Goal: Transaction & Acquisition: Purchase product/service

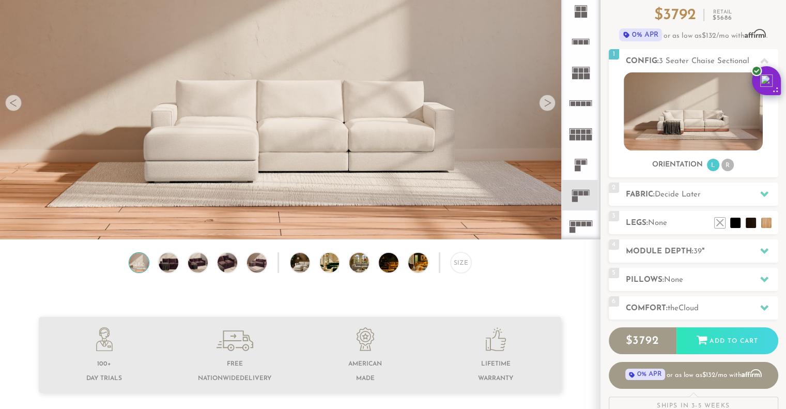
scroll to position [107, 0]
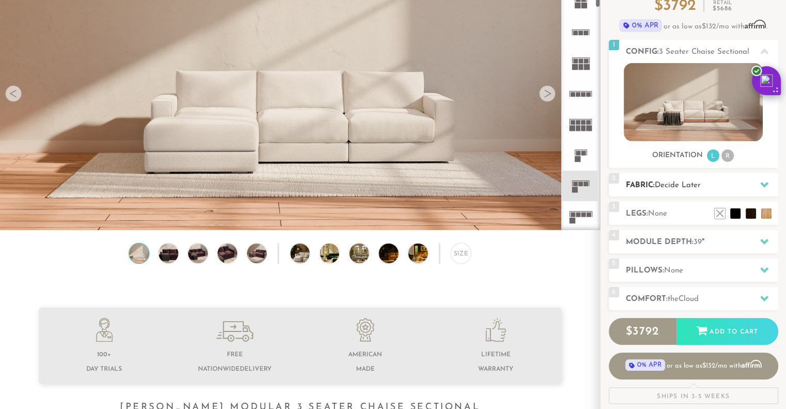
click at [691, 187] on span "Decide Later" at bounding box center [678, 185] width 46 height 8
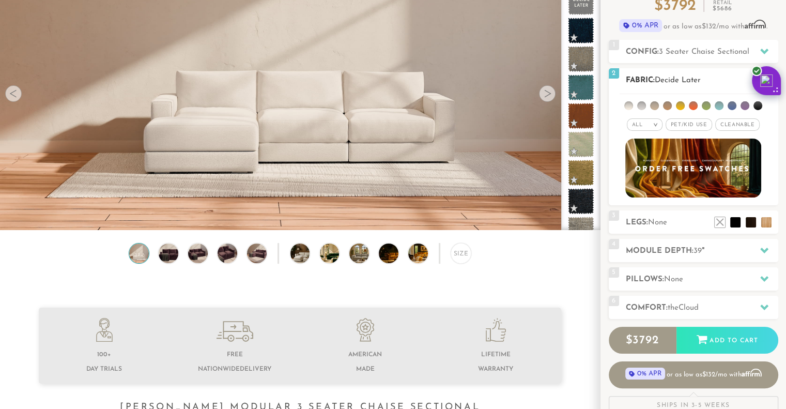
click at [691, 123] on span "Pet/Kid Use x" at bounding box center [688, 124] width 47 height 12
click at [738, 125] on span "Cleanable x" at bounding box center [741, 124] width 44 height 12
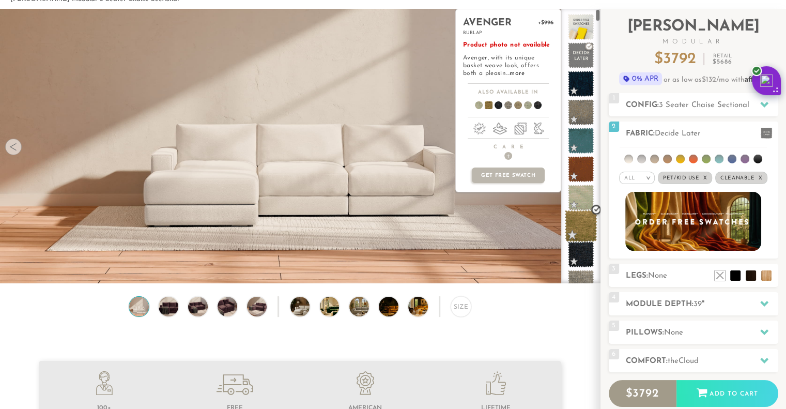
scroll to position [0, 0]
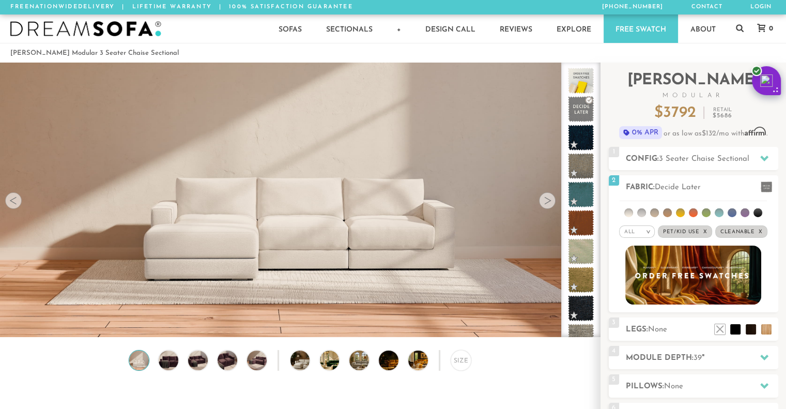
click at [653, 29] on link "Free Swatch" at bounding box center [640, 28] width 74 height 28
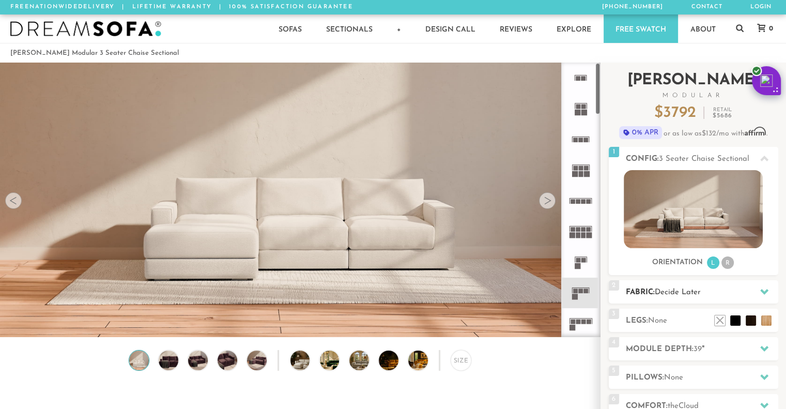
click at [681, 293] on span "Decide Later" at bounding box center [678, 292] width 46 height 8
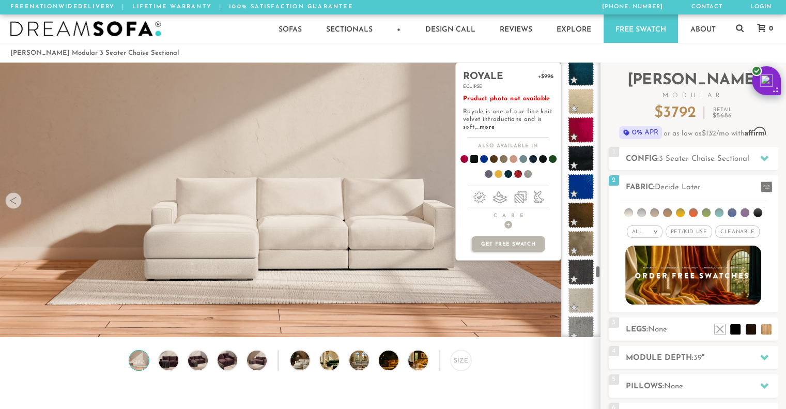
scroll to position [4554, 0]
click at [589, 190] on span at bounding box center [581, 187] width 33 height 33
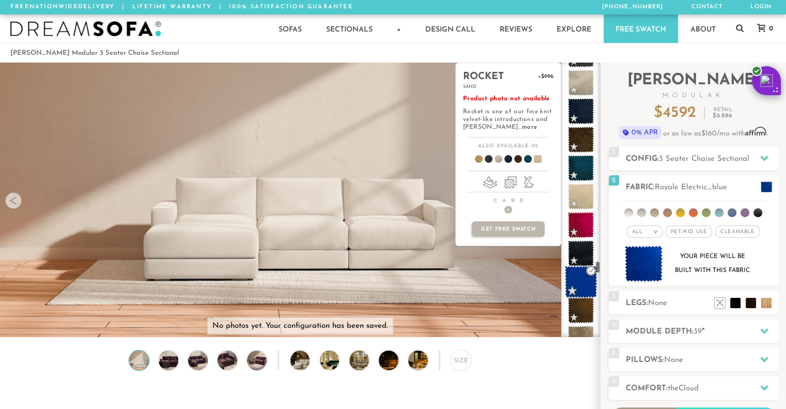
scroll to position [4452, 0]
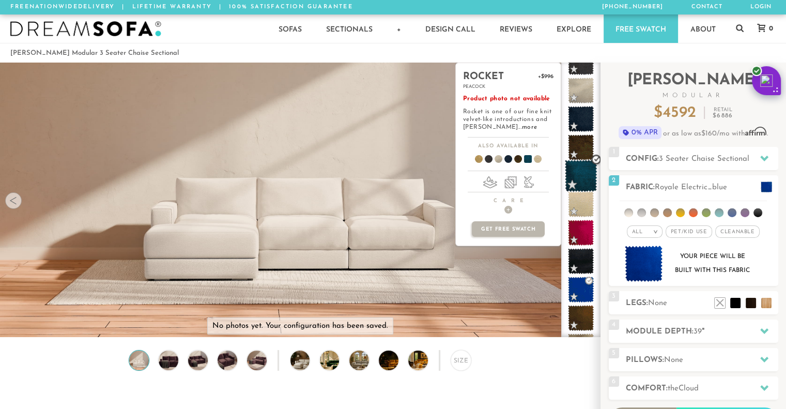
click at [578, 174] on span at bounding box center [581, 176] width 33 height 33
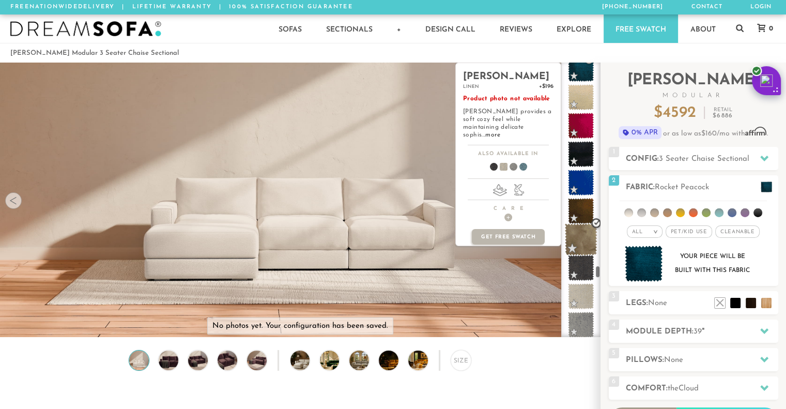
scroll to position [4559, 0]
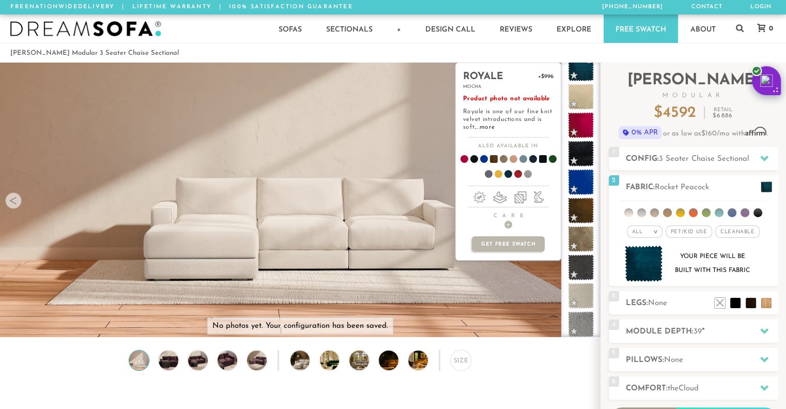
click at [545, 157] on span at bounding box center [539, 161] width 40 height 38
click at [530, 157] on span at bounding box center [529, 161] width 40 height 38
click at [552, 161] on span at bounding box center [549, 161] width 40 height 38
click at [489, 174] on span at bounding box center [484, 176] width 40 height 38
click at [506, 176] on span at bounding box center [504, 176] width 40 height 38
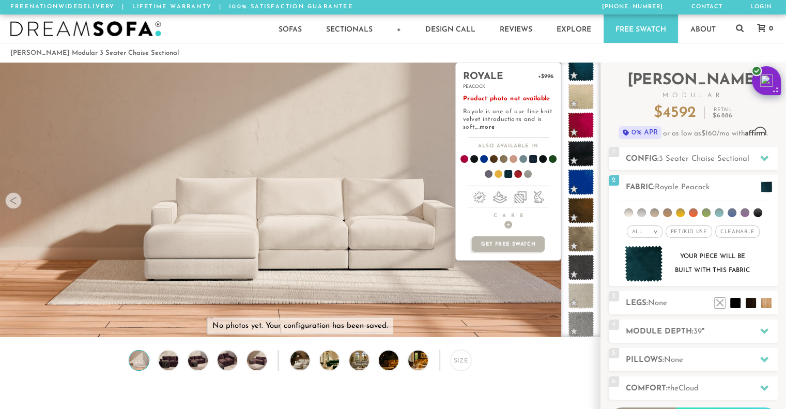
click at [531, 159] on span at bounding box center [529, 161] width 40 height 38
click at [508, 177] on span at bounding box center [504, 176] width 40 height 38
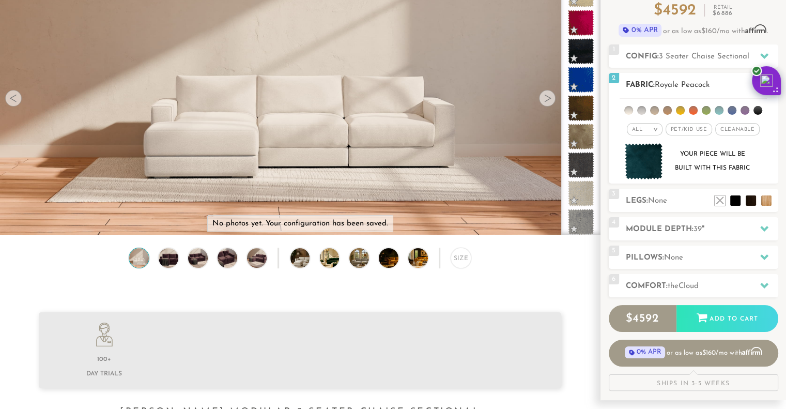
scroll to position [103, 0]
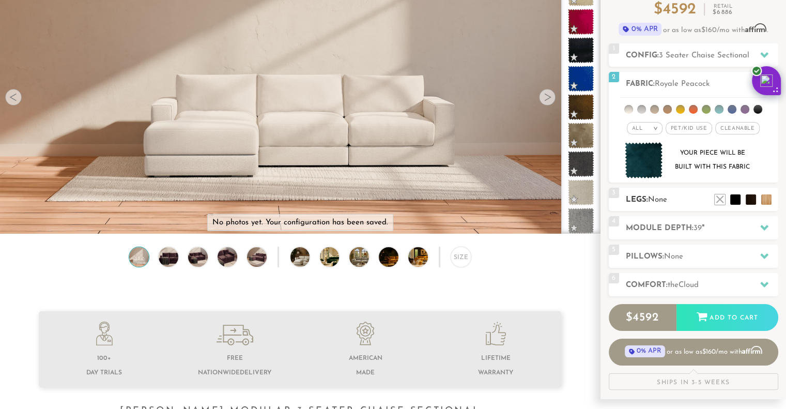
click at [681, 199] on h2 "Legs: None" at bounding box center [702, 200] width 152 height 12
click at [735, 202] on li at bounding box center [719, 183] width 41 height 41
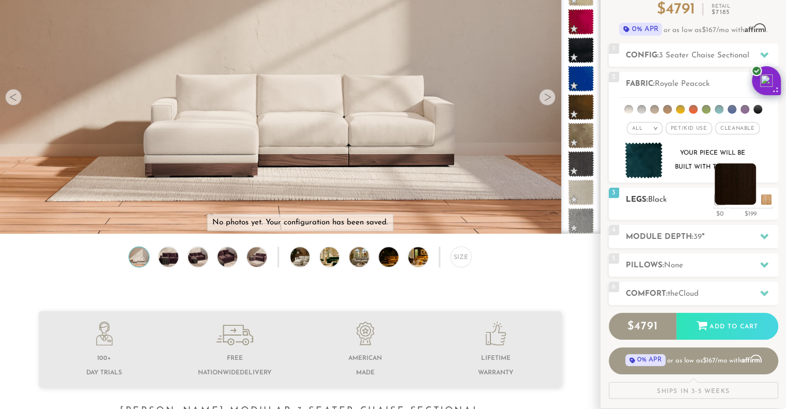
click at [750, 202] on li at bounding box center [735, 183] width 41 height 41
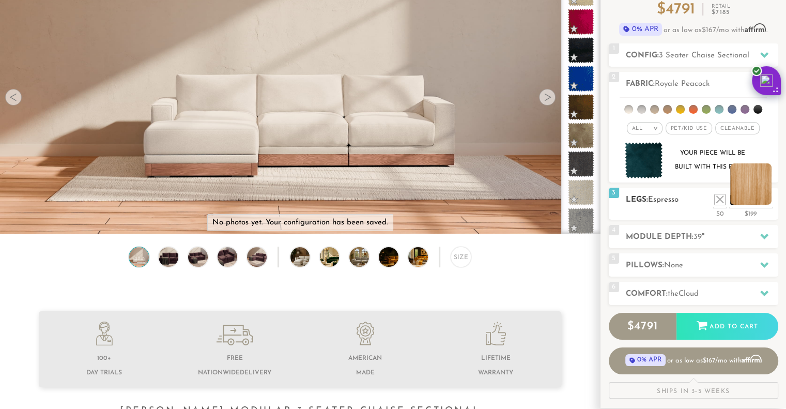
click at [767, 201] on li at bounding box center [750, 183] width 41 height 41
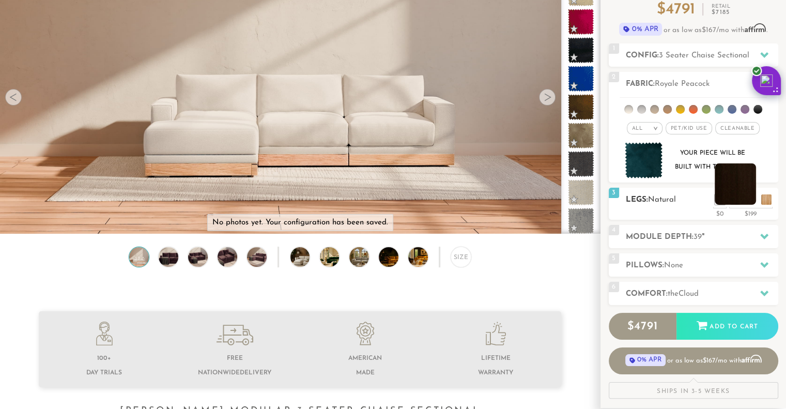
click at [748, 202] on li at bounding box center [735, 183] width 41 height 41
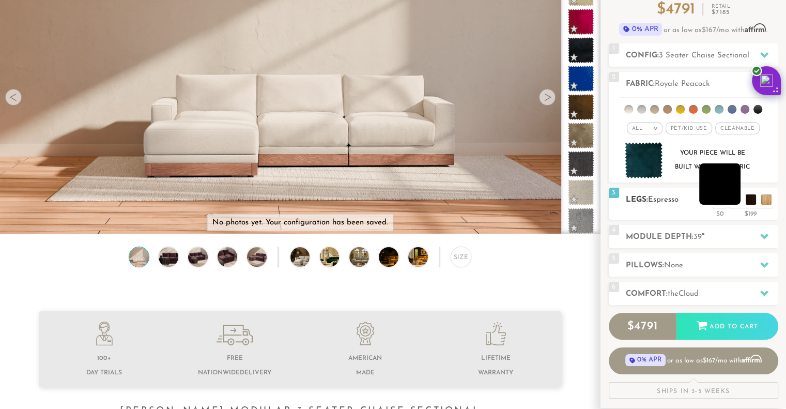
click at [732, 199] on li at bounding box center [719, 183] width 41 height 41
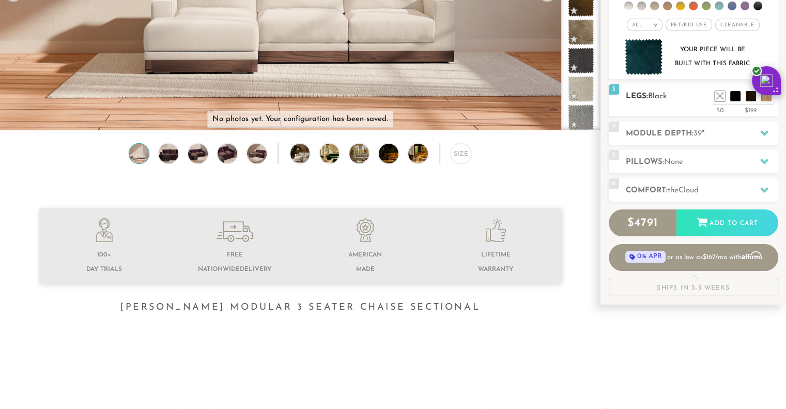
scroll to position [208, 0]
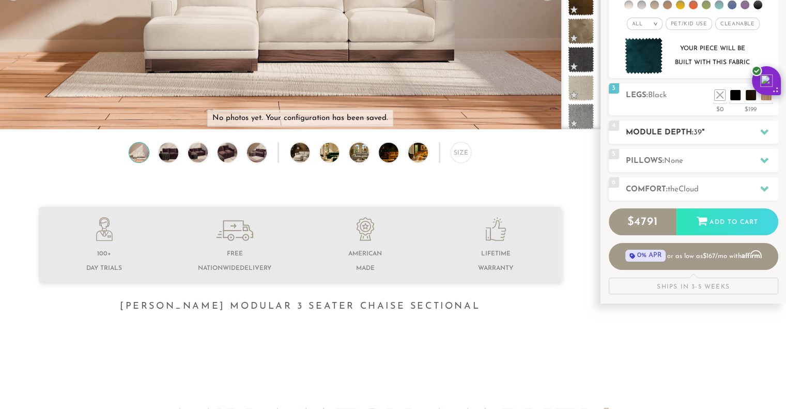
click at [683, 131] on h2 "Module Depth: 39 "" at bounding box center [702, 133] width 152 height 12
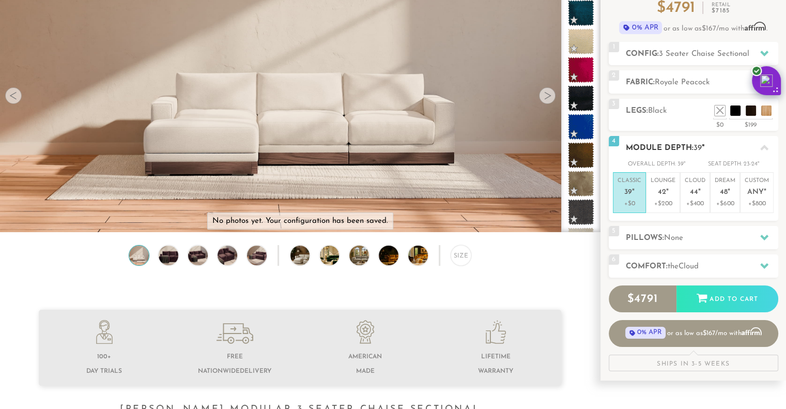
scroll to position [107, 0]
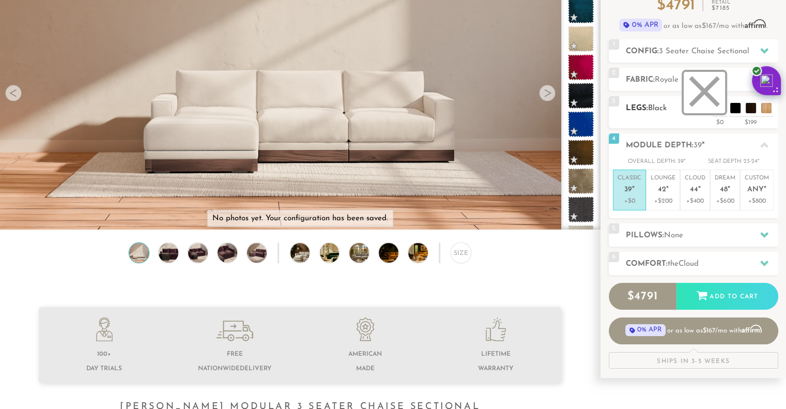
click at [718, 107] on li at bounding box center [704, 92] width 41 height 41
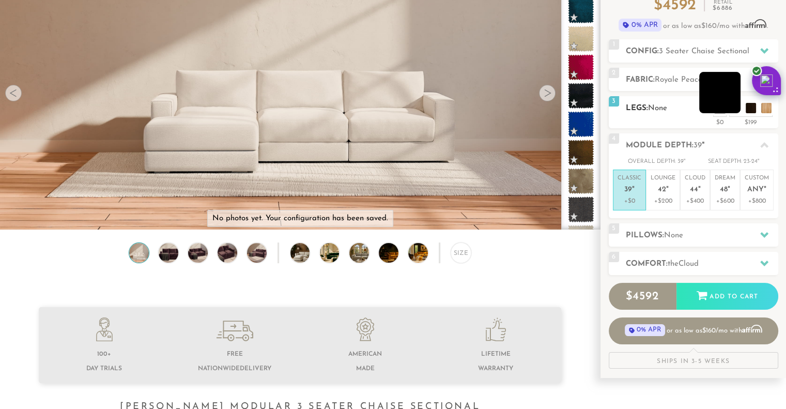
click at [734, 109] on li at bounding box center [719, 92] width 41 height 41
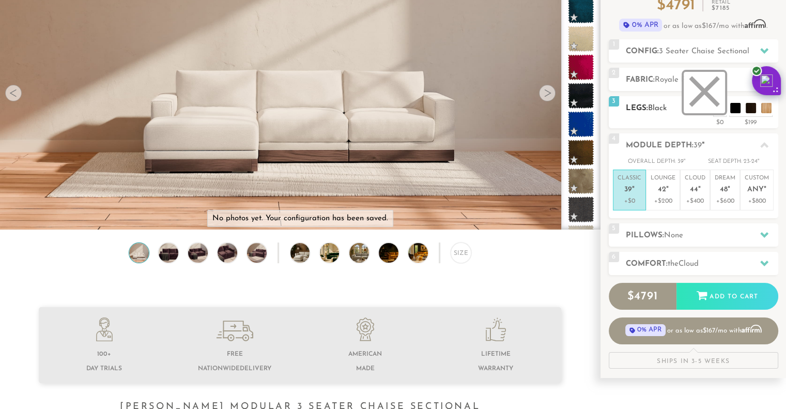
click at [716, 109] on li at bounding box center [704, 92] width 41 height 41
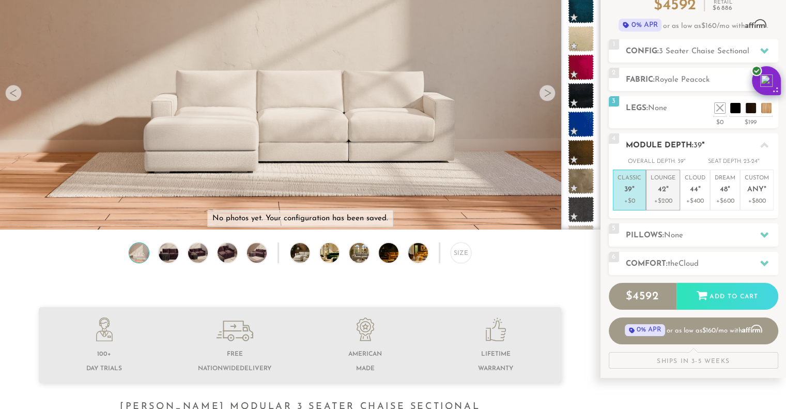
click at [668, 202] on p "+$200" at bounding box center [662, 200] width 25 height 9
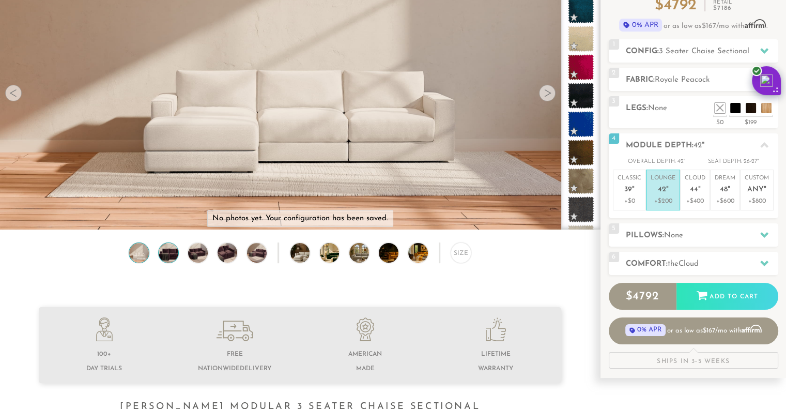
click at [167, 255] on img at bounding box center [168, 253] width 23 height 20
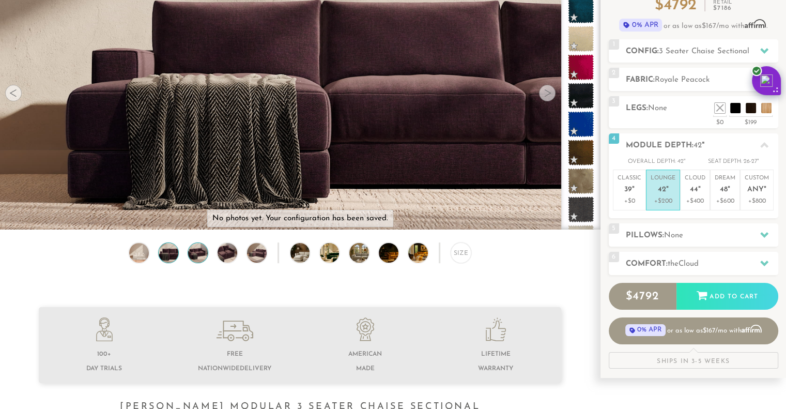
click at [194, 256] on img at bounding box center [197, 253] width 23 height 20
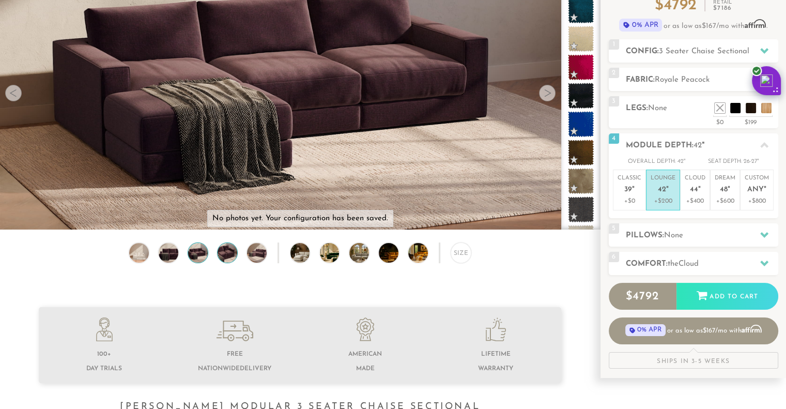
click at [223, 258] on img at bounding box center [226, 253] width 23 height 20
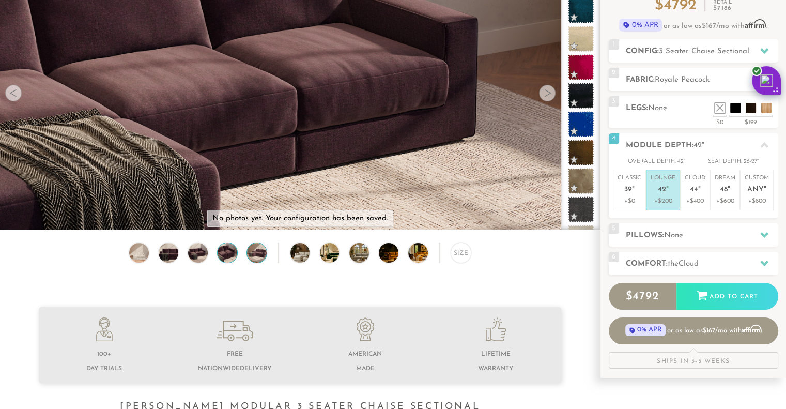
click at [259, 254] on img at bounding box center [256, 253] width 23 height 20
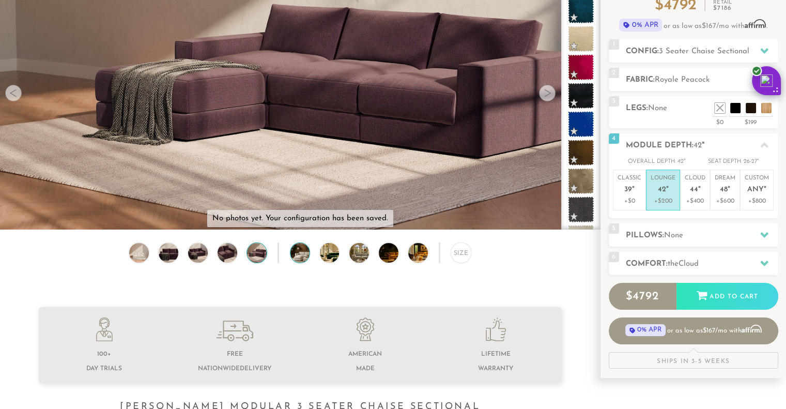
click at [300, 252] on img at bounding box center [307, 253] width 35 height 20
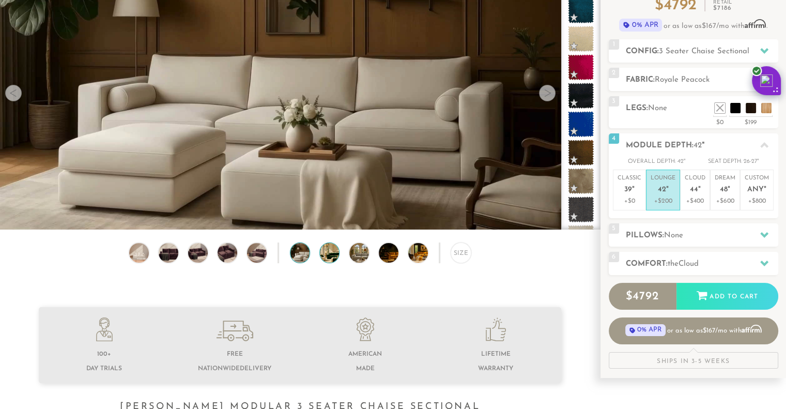
click at [321, 253] on img at bounding box center [337, 253] width 35 height 20
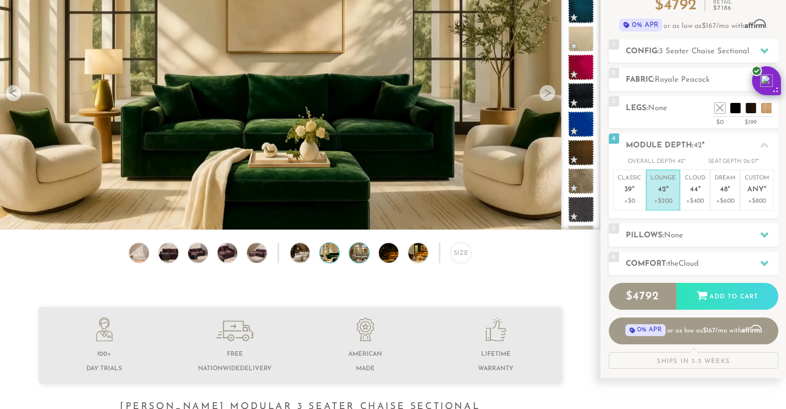
click at [352, 253] on img at bounding box center [366, 253] width 35 height 20
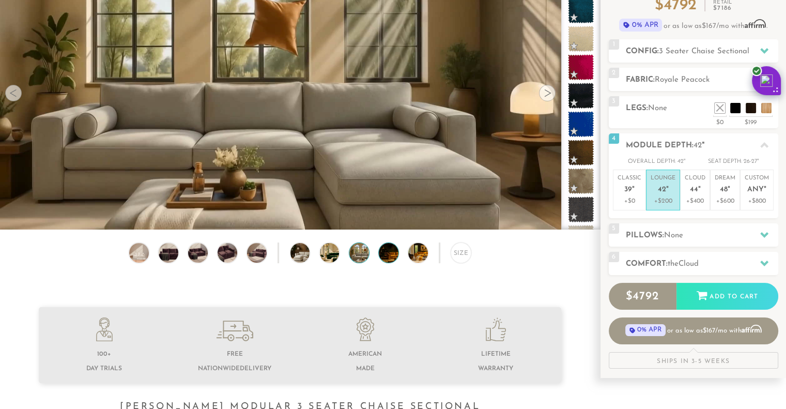
click at [385, 257] on img at bounding box center [396, 253] width 35 height 20
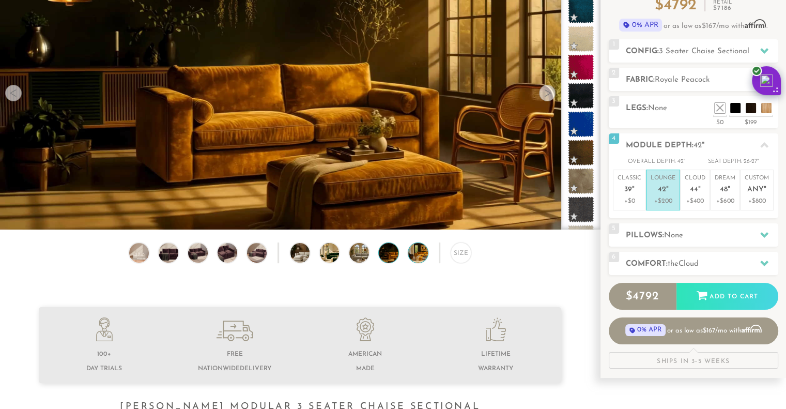
click at [419, 258] on img at bounding box center [425, 253] width 35 height 20
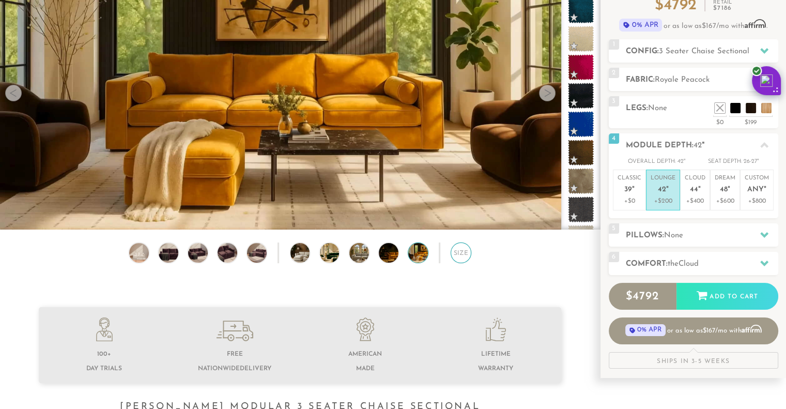
click at [465, 260] on div "Size" at bounding box center [461, 252] width 21 height 21
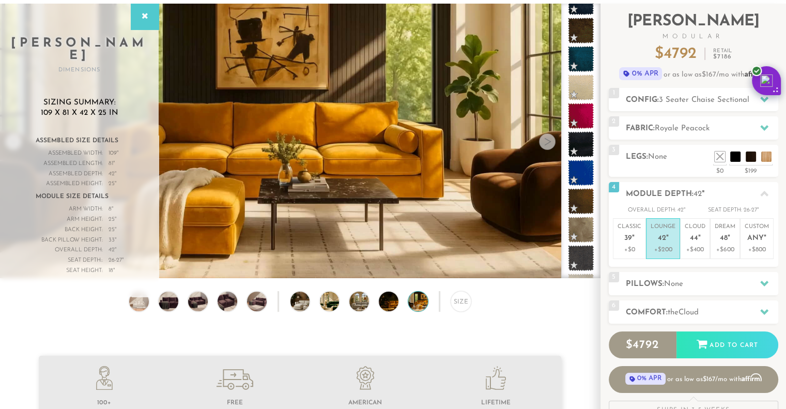
scroll to position [57, 0]
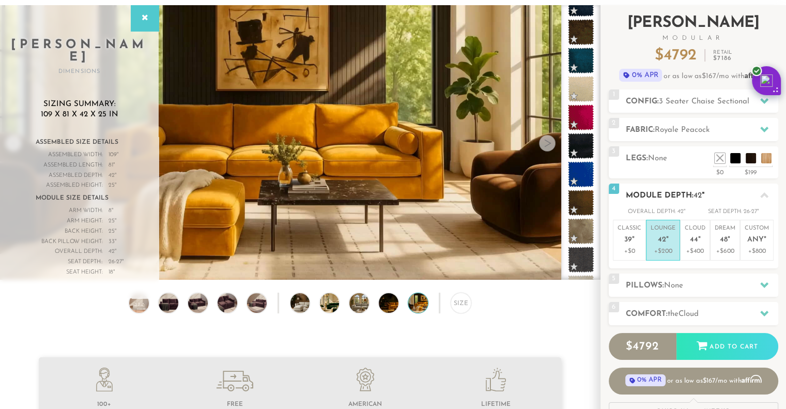
click at [699, 193] on span "42" at bounding box center [697, 196] width 8 height 8
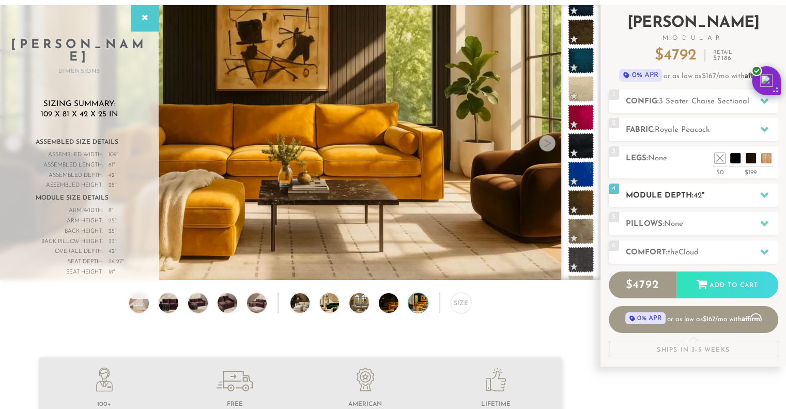
click at [699, 193] on span "42" at bounding box center [697, 196] width 8 height 8
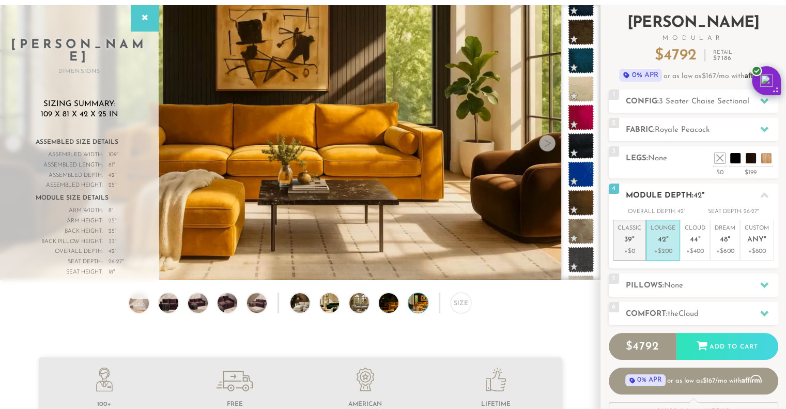
click at [630, 252] on p "+$0" at bounding box center [629, 250] width 24 height 9
click at [666, 241] on em """ at bounding box center [667, 240] width 3 height 9
click at [691, 243] on span "44" at bounding box center [694, 240] width 8 height 9
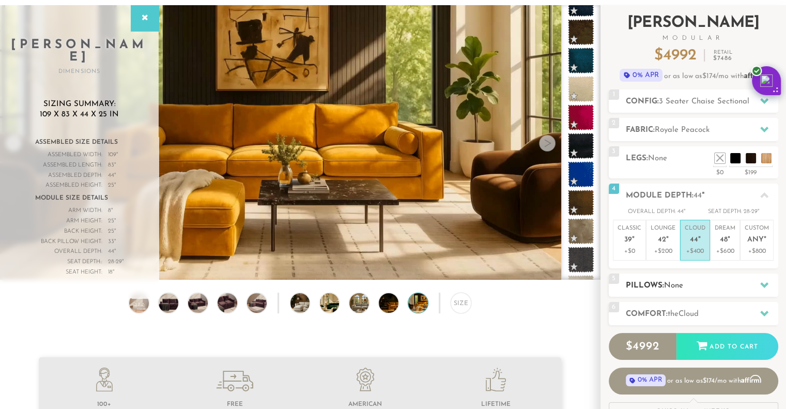
click at [690, 285] on h2 "Pillows: None" at bounding box center [702, 286] width 152 height 12
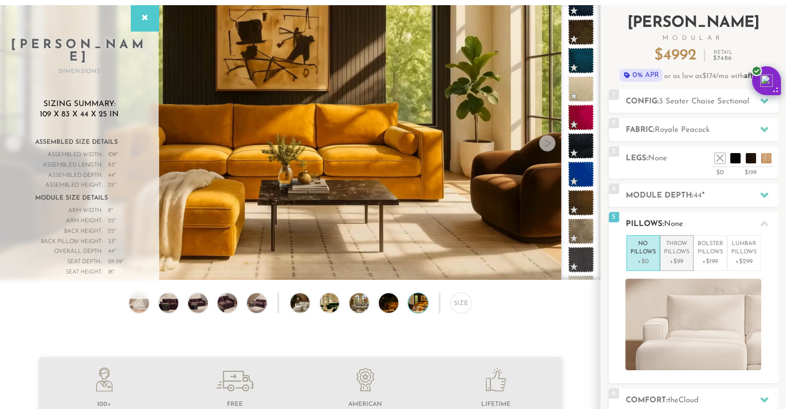
click at [676, 254] on p "Throw Pillows" at bounding box center [676, 248] width 25 height 17
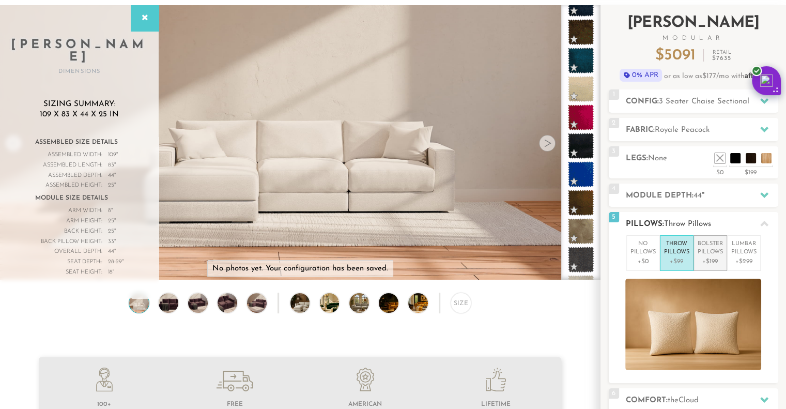
click at [711, 261] on p "+$199" at bounding box center [710, 261] width 25 height 9
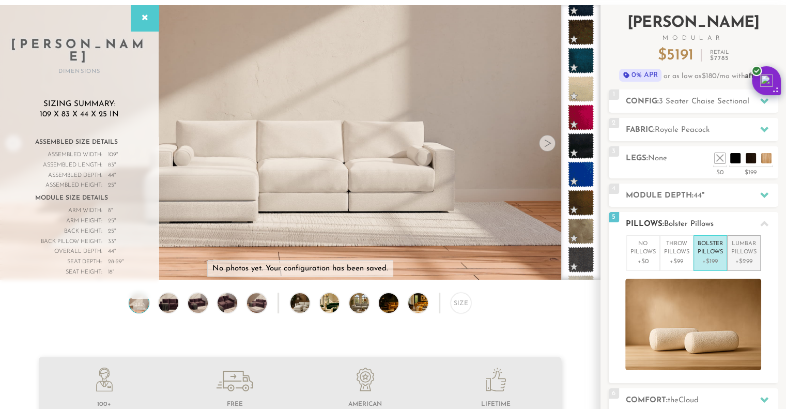
click at [749, 262] on p "+$299" at bounding box center [743, 261] width 25 height 9
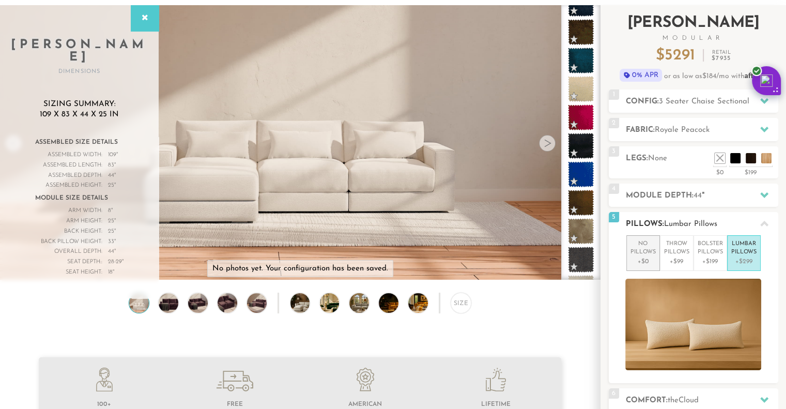
click at [644, 252] on p "No Pillows" at bounding box center [642, 248] width 25 height 17
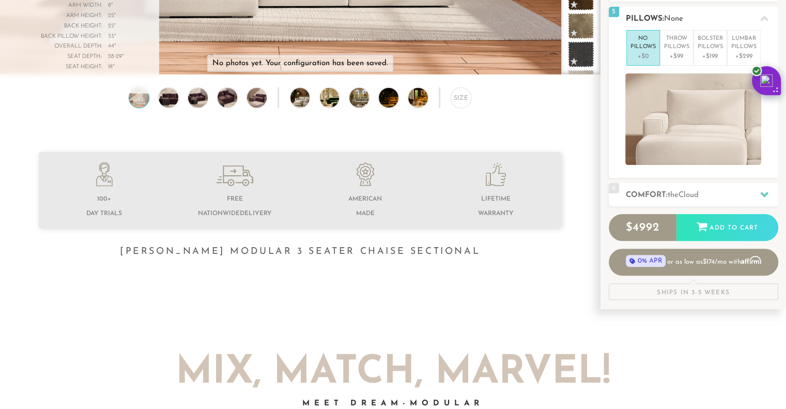
scroll to position [268, 0]
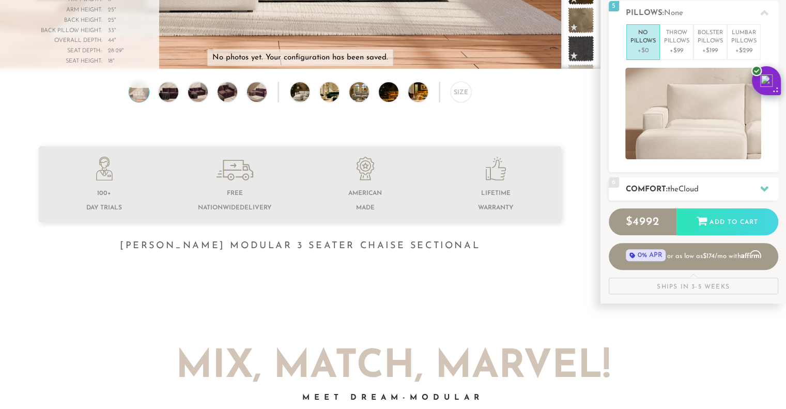
click at [699, 189] on span "Cloud" at bounding box center [688, 189] width 20 height 8
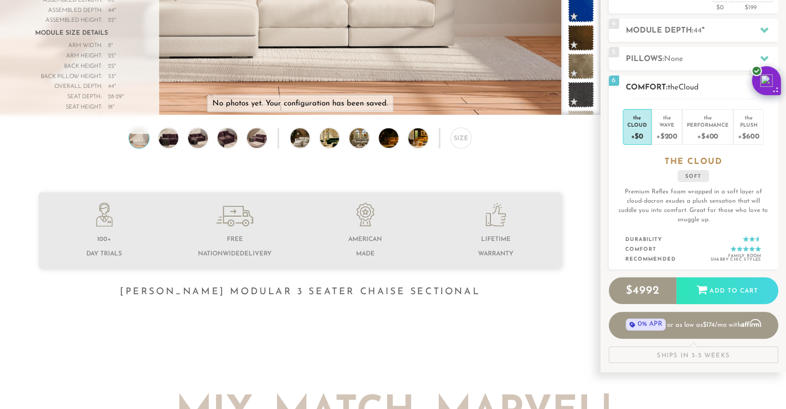
scroll to position [217, 0]
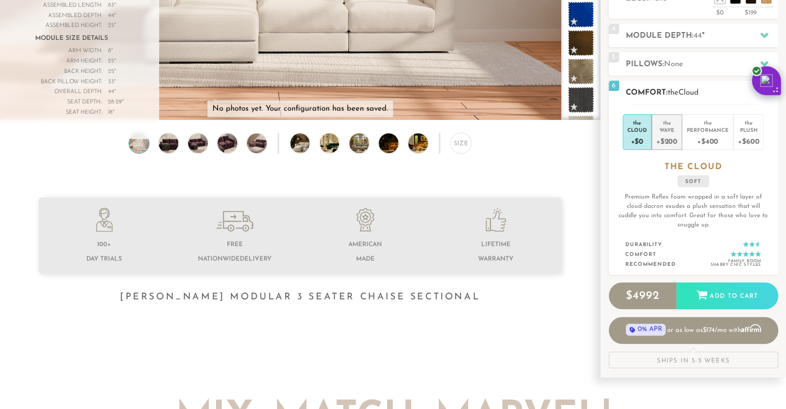
click at [658, 129] on div "Wave" at bounding box center [666, 129] width 21 height 7
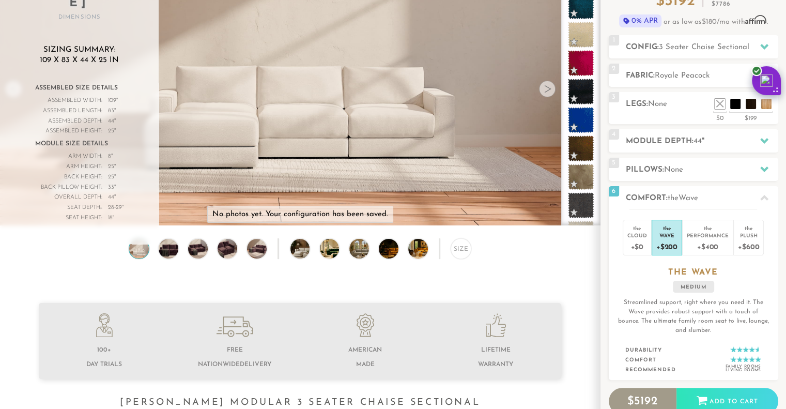
scroll to position [115, 0]
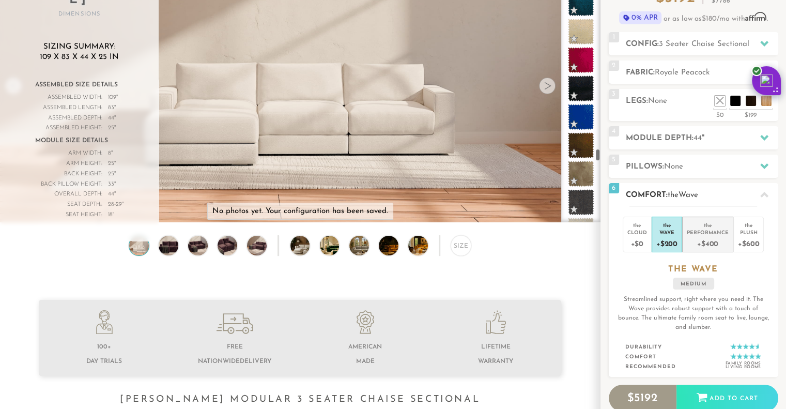
click at [705, 231] on div "Performance" at bounding box center [708, 231] width 42 height 7
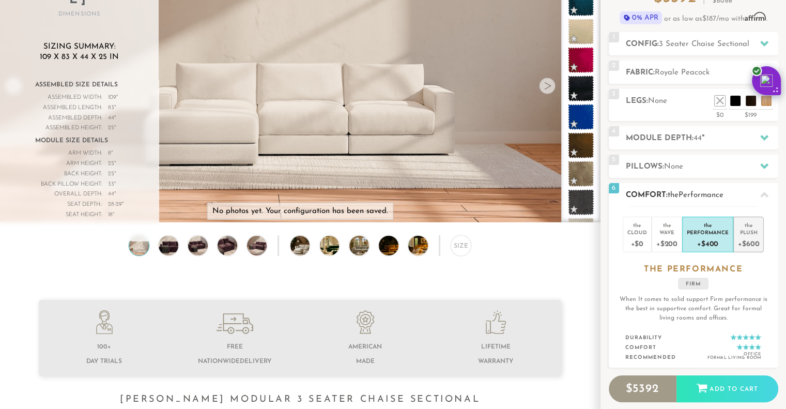
click at [748, 228] on div "Plush" at bounding box center [748, 231] width 21 height 7
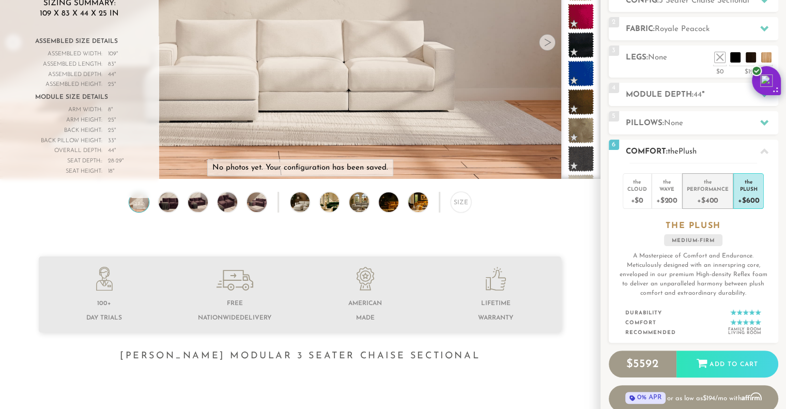
scroll to position [167, 0]
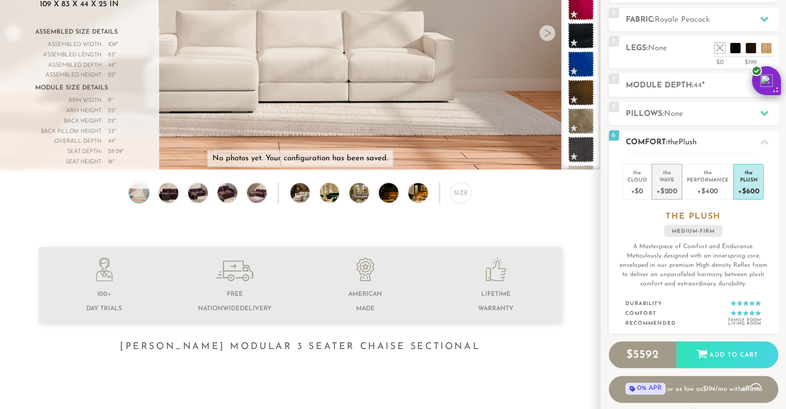
click at [668, 187] on div "+$200" at bounding box center [666, 190] width 21 height 15
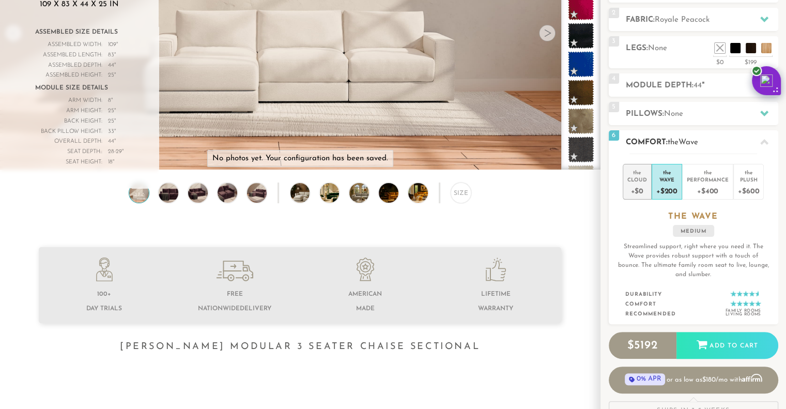
click at [636, 184] on div "+$0" at bounding box center [637, 190] width 20 height 15
click at [664, 183] on div "+$200" at bounding box center [666, 190] width 21 height 15
click at [752, 179] on div "Plush" at bounding box center [748, 179] width 21 height 7
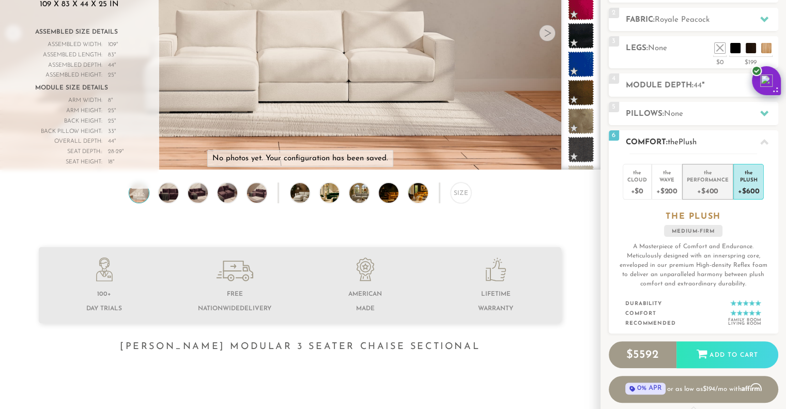
click at [718, 184] on div "+$400" at bounding box center [708, 190] width 42 height 15
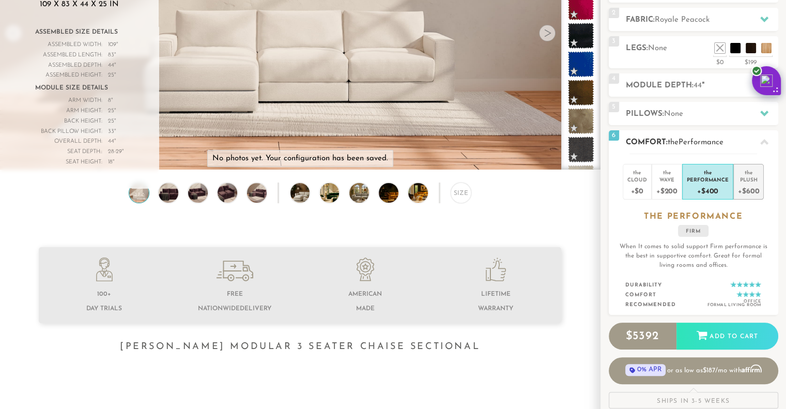
click at [754, 184] on div "+$600" at bounding box center [748, 190] width 21 height 15
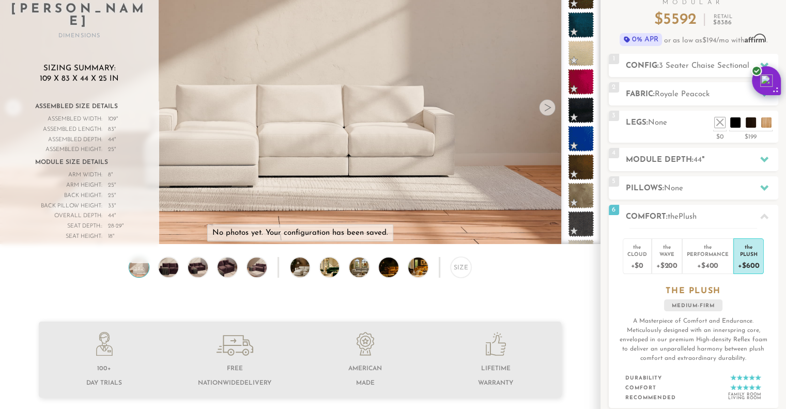
scroll to position [103, 0]
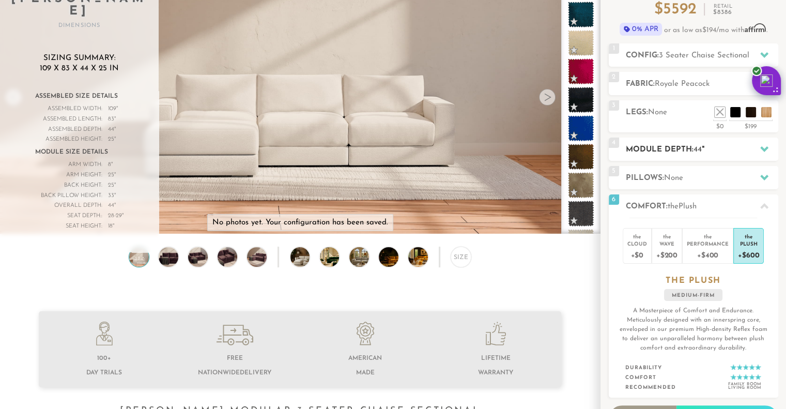
click at [694, 150] on h2 "Module Depth: 44 "" at bounding box center [702, 150] width 152 height 12
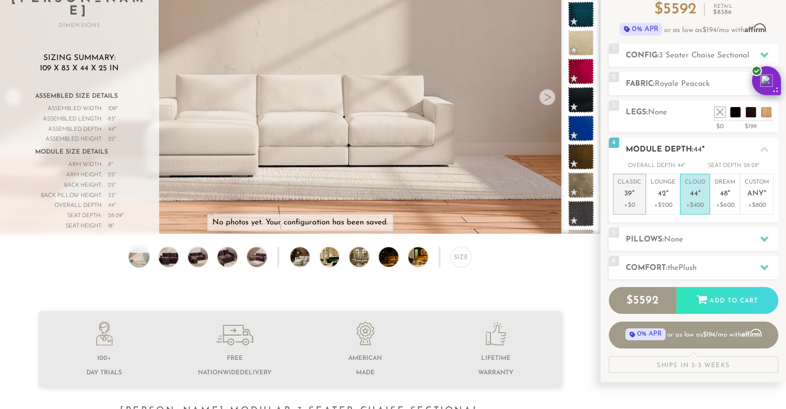
click at [622, 197] on p "Classic 39 "" at bounding box center [629, 189] width 24 height 22
click at [549, 96] on div at bounding box center [547, 97] width 17 height 17
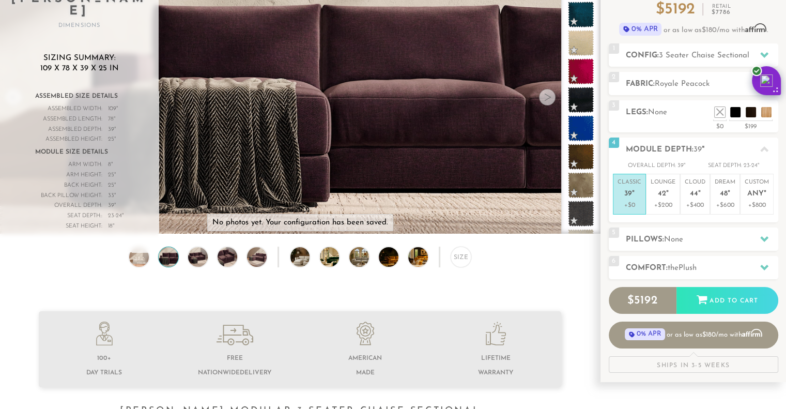
click at [549, 96] on div at bounding box center [547, 97] width 17 height 17
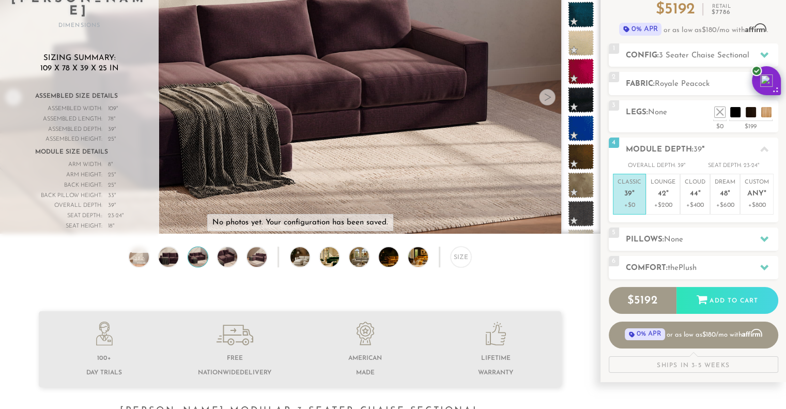
click at [549, 96] on div at bounding box center [547, 97] width 17 height 17
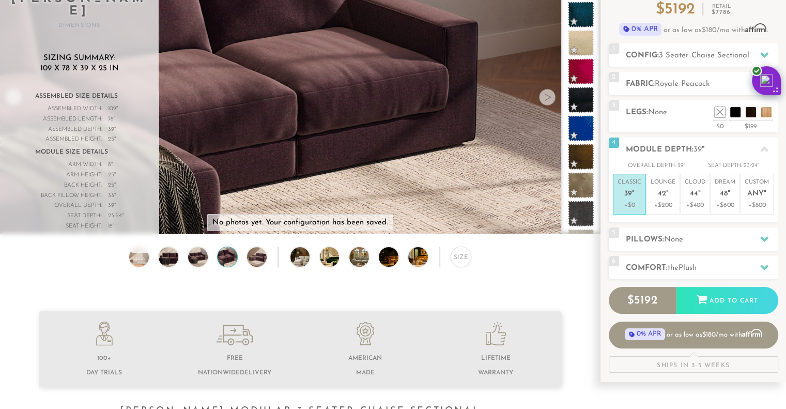
click at [549, 96] on div at bounding box center [547, 97] width 17 height 17
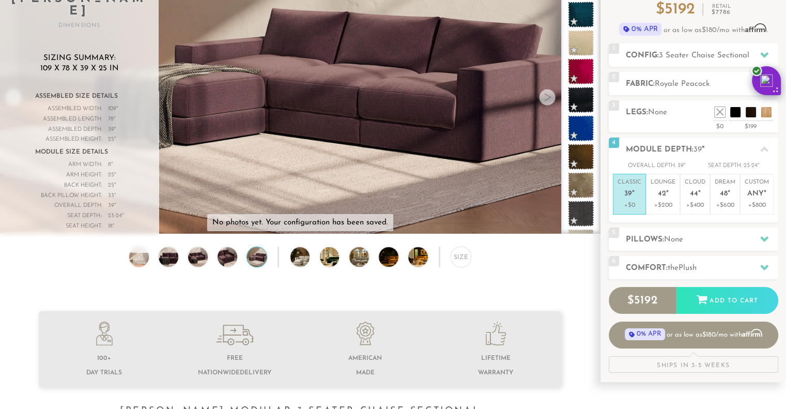
click at [549, 96] on div at bounding box center [547, 97] width 17 height 17
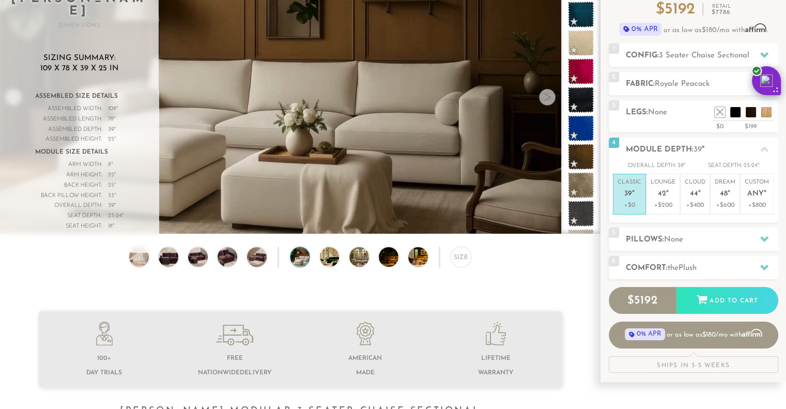
click at [549, 96] on div at bounding box center [547, 97] width 17 height 17
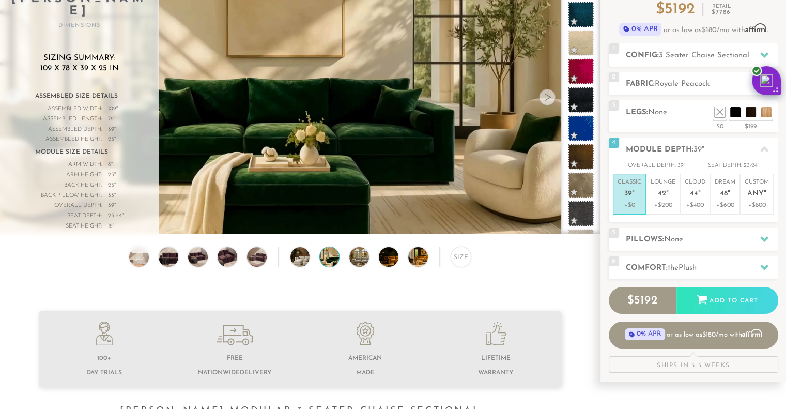
click at [549, 96] on div at bounding box center [547, 97] width 17 height 17
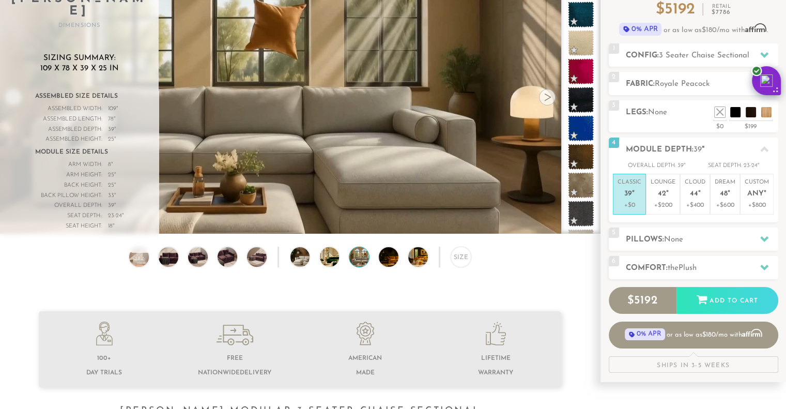
click at [549, 96] on div at bounding box center [547, 97] width 17 height 17
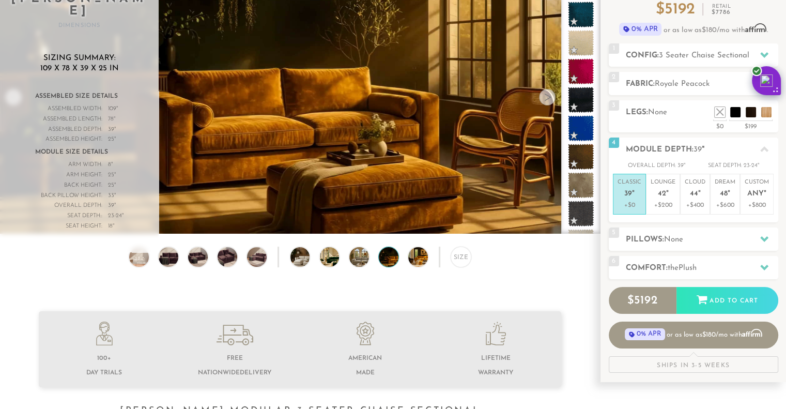
click at [549, 96] on div at bounding box center [547, 97] width 17 height 17
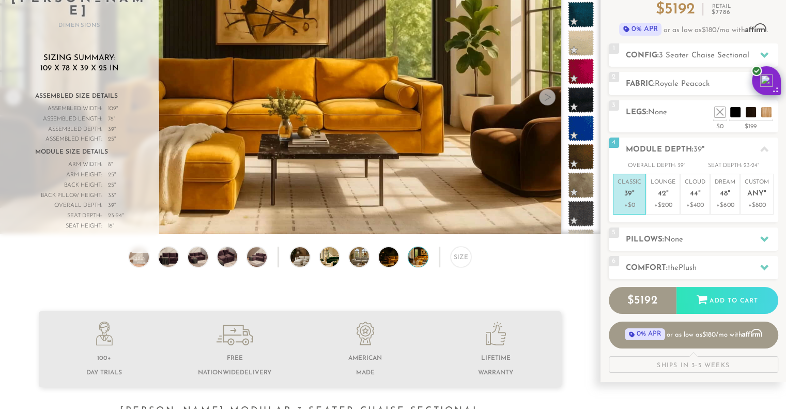
click at [549, 96] on div at bounding box center [547, 97] width 17 height 17
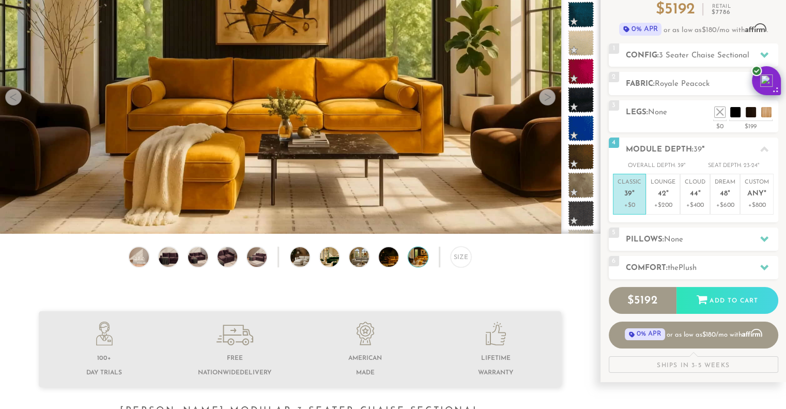
click at [548, 98] on div at bounding box center [547, 97] width 17 height 17
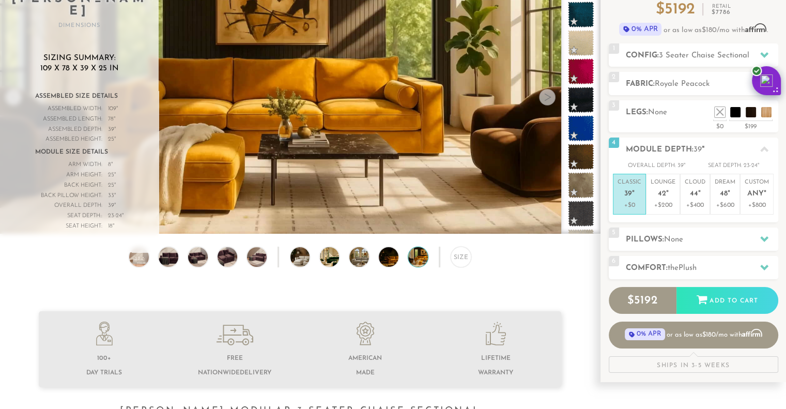
click at [548, 98] on div at bounding box center [547, 97] width 17 height 17
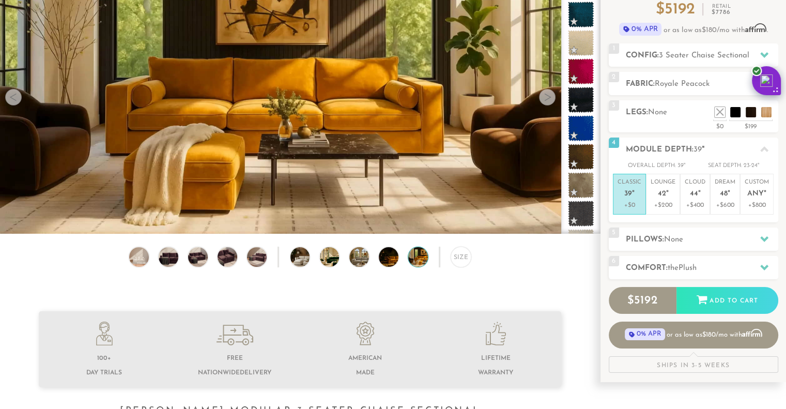
click at [548, 98] on div at bounding box center [547, 97] width 17 height 17
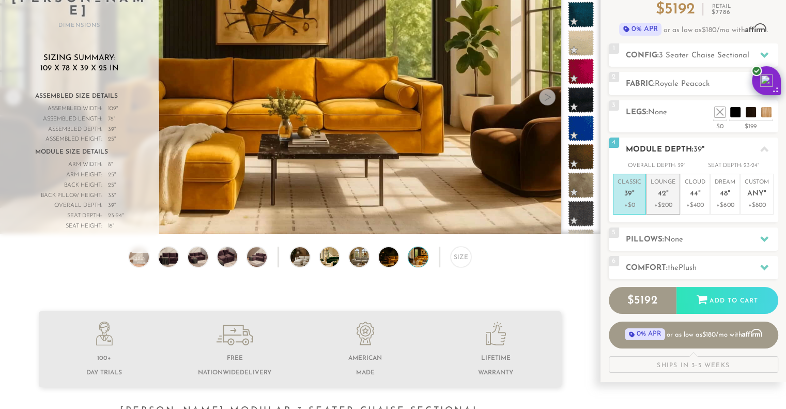
click at [656, 197] on p "Lounge 42 "" at bounding box center [662, 189] width 25 height 22
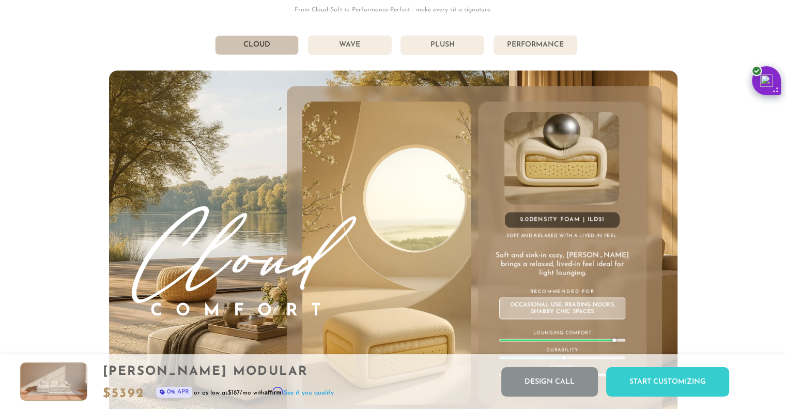
scroll to position [5603, 0]
click at [351, 54] on li "Wave" at bounding box center [350, 46] width 84 height 20
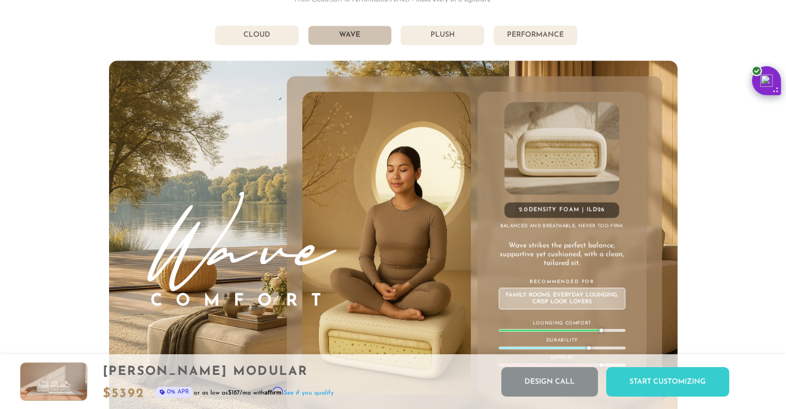
scroll to position [5605, 0]
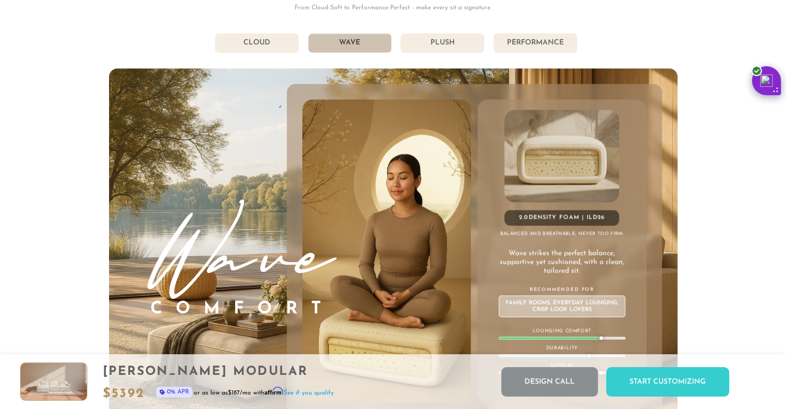
click at [429, 51] on li "Plush" at bounding box center [442, 43] width 84 height 20
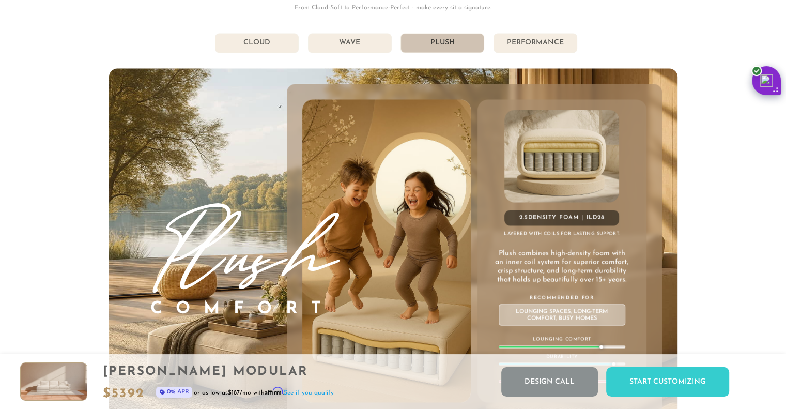
click at [512, 43] on li "Performance" at bounding box center [535, 43] width 84 height 20
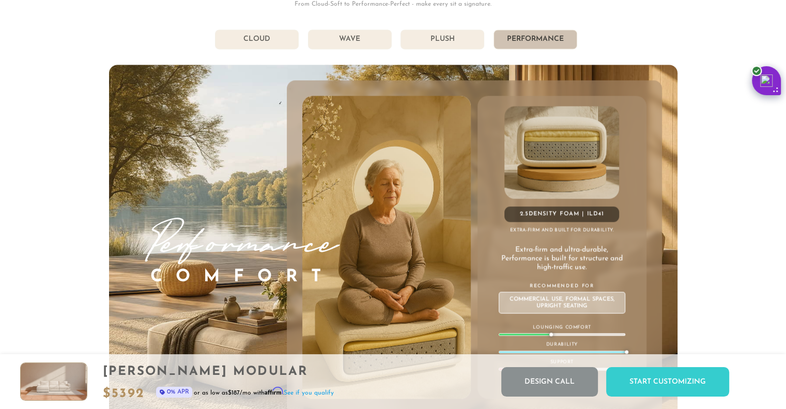
scroll to position [5608, 0]
click at [453, 42] on li "Plush" at bounding box center [442, 40] width 84 height 20
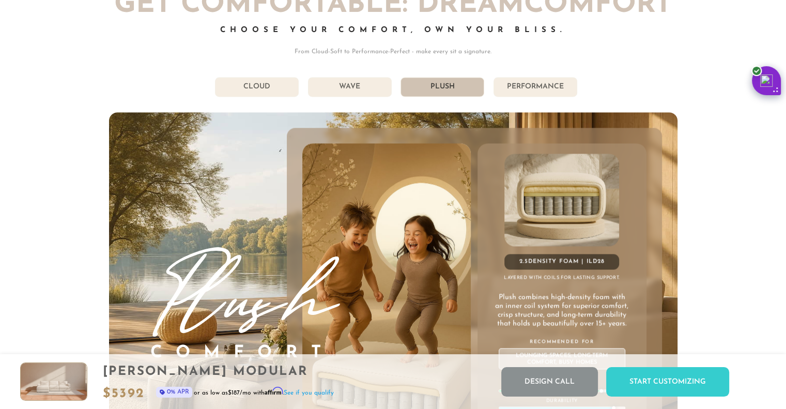
scroll to position [5561, 0]
click at [366, 94] on li "Wave" at bounding box center [350, 88] width 84 height 20
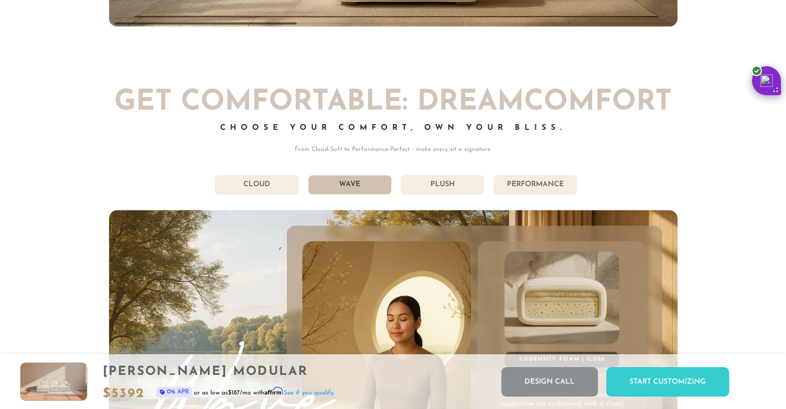
scroll to position [5460, 0]
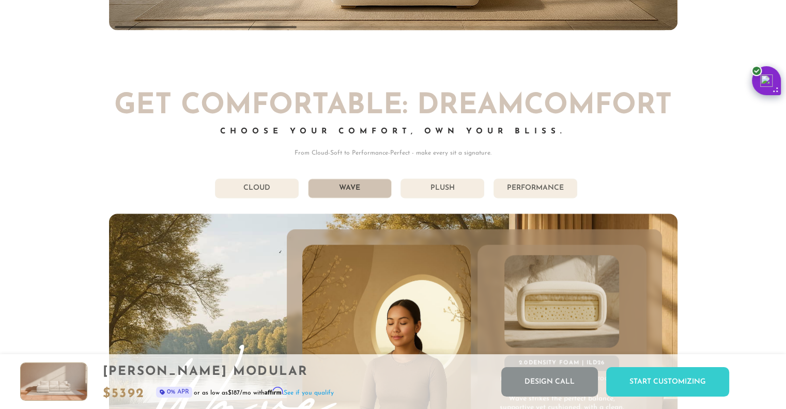
click at [248, 190] on li "Cloud" at bounding box center [257, 188] width 84 height 20
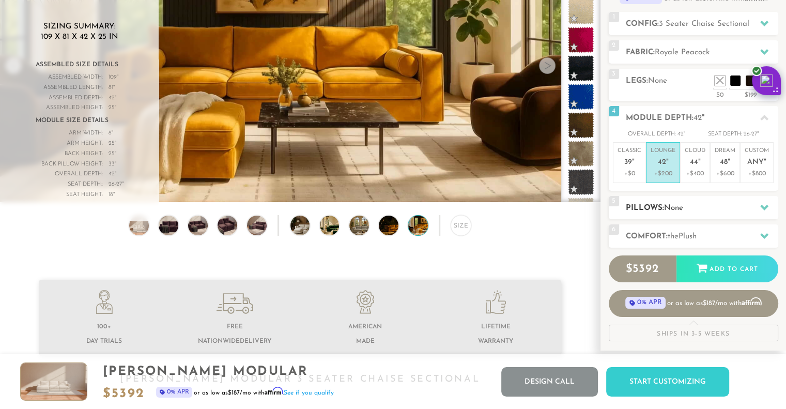
scroll to position [134, 0]
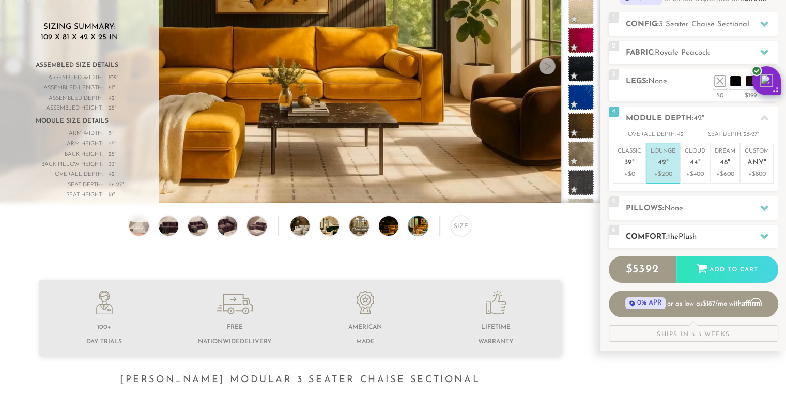
click at [678, 233] on span "the" at bounding box center [673, 237] width 11 height 8
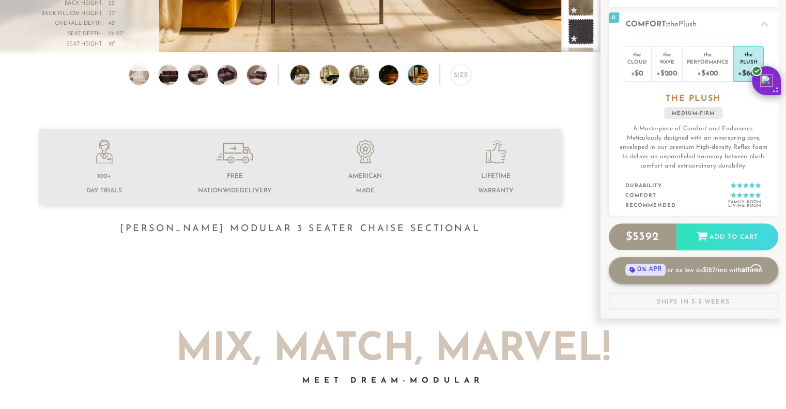
scroll to position [291, 0]
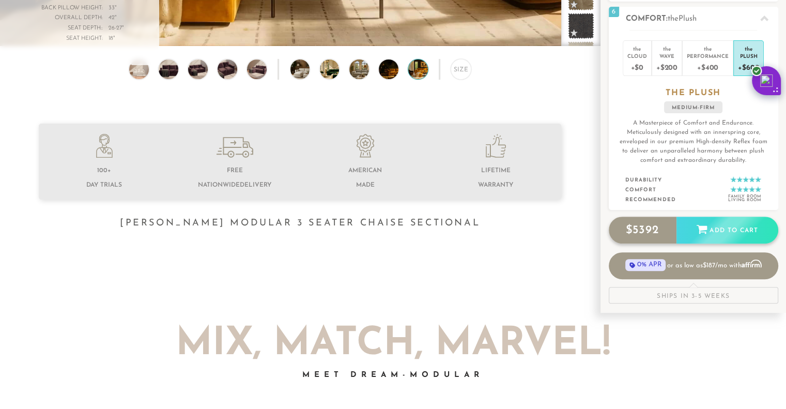
click at [714, 229] on div "Add to Cart" at bounding box center [727, 230] width 102 height 28
